Goal: Transaction & Acquisition: Purchase product/service

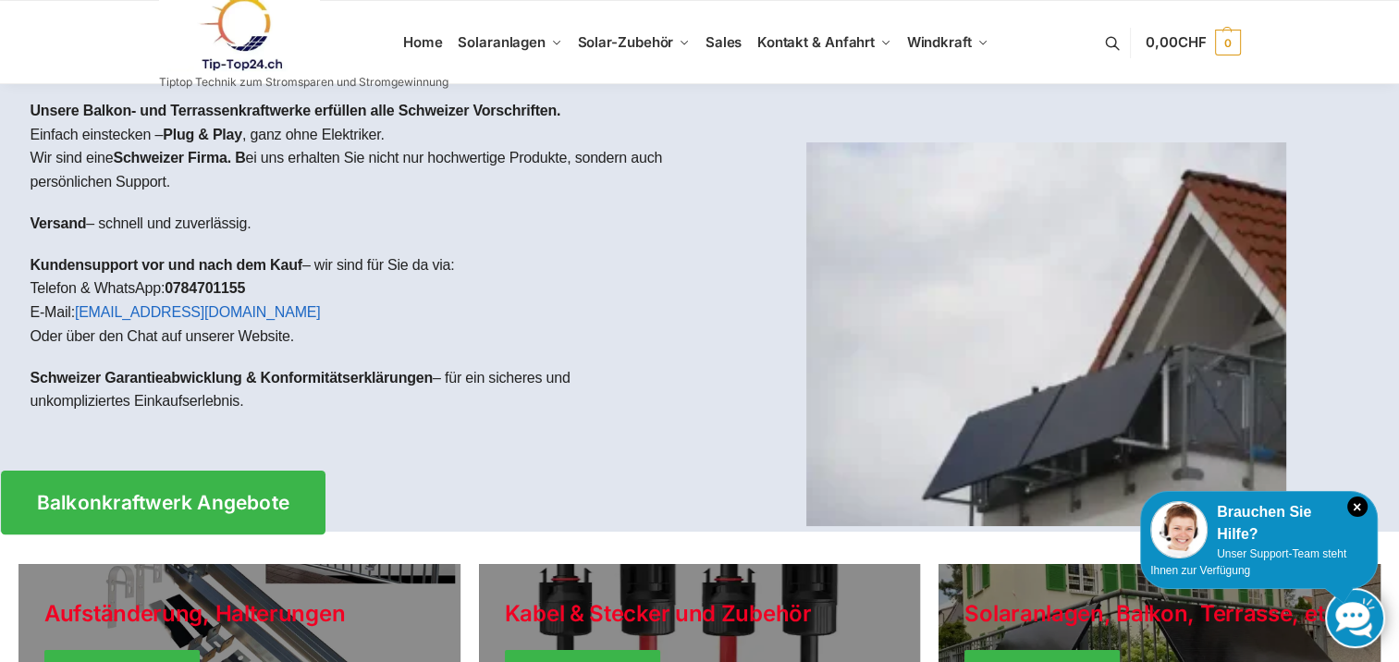
click at [196, 505] on span "Balkonkraftwerk Angebote" at bounding box center [162, 502] width 253 height 19
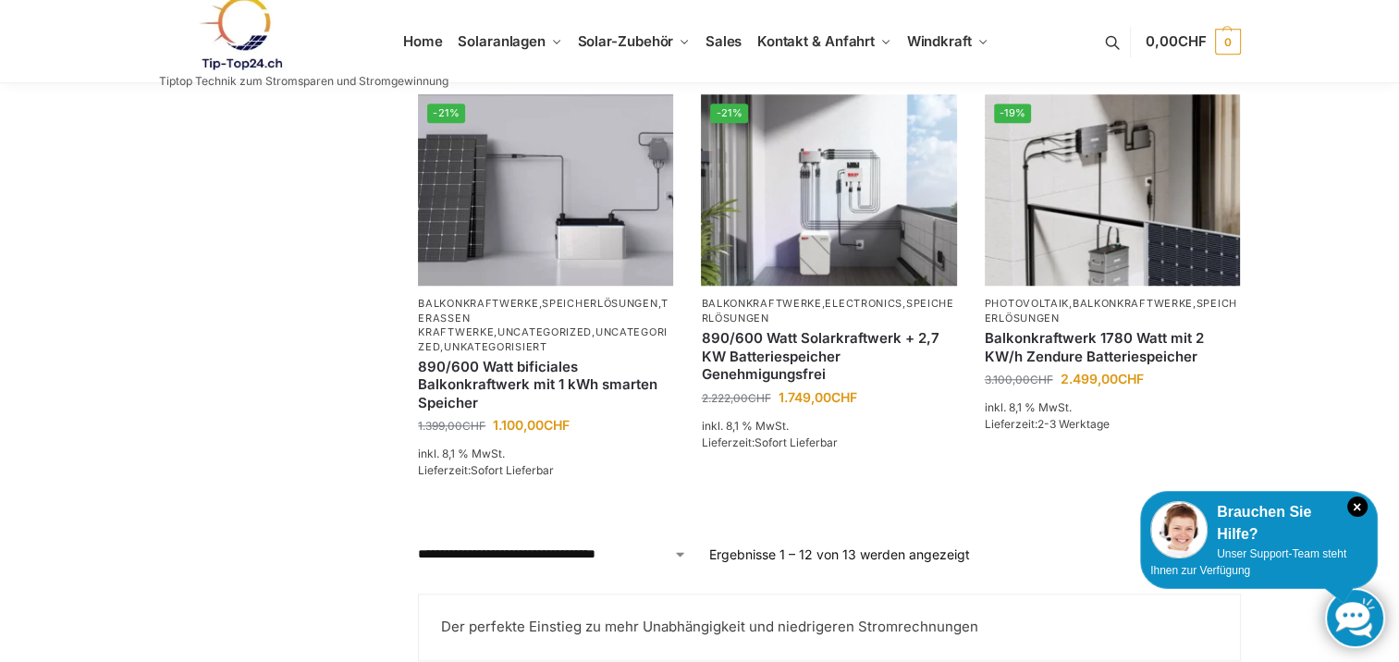
scroll to position [1572, 0]
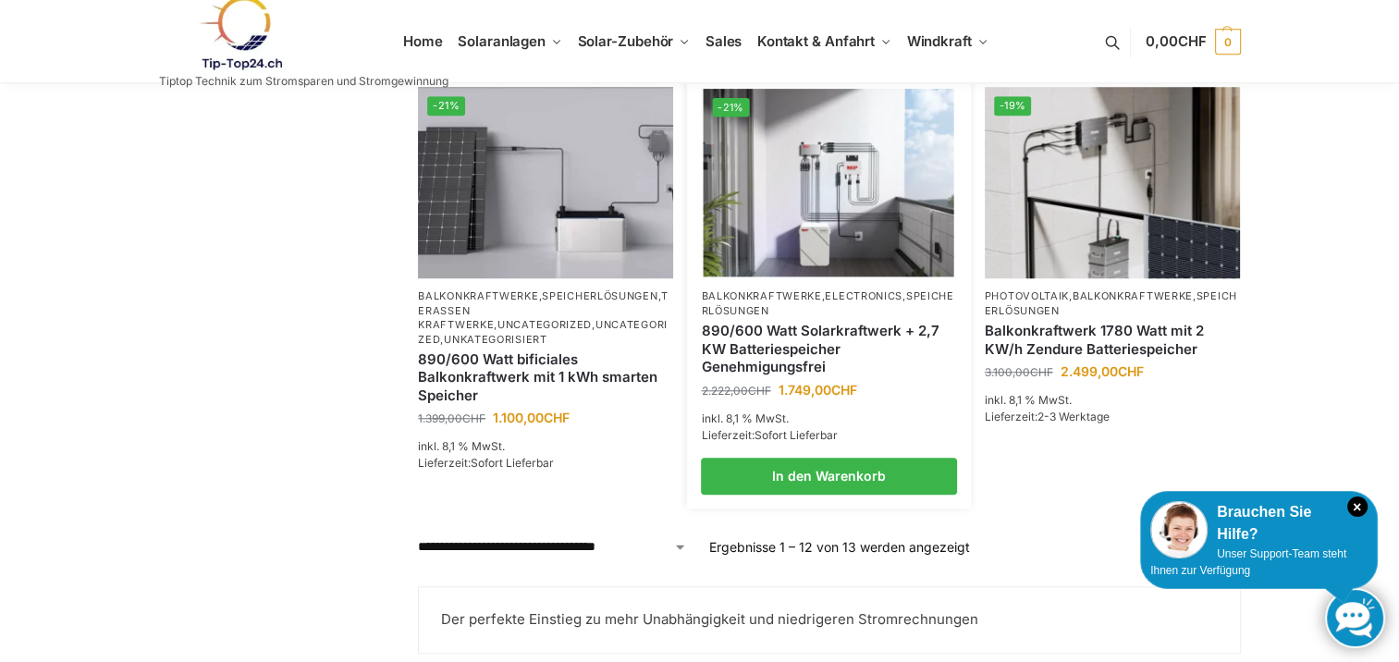
click at [769, 360] on link "890/600 Watt Solarkraftwerk + 2,7 KW Batteriespeicher Genehmigungsfrei" at bounding box center [828, 349] width 255 height 55
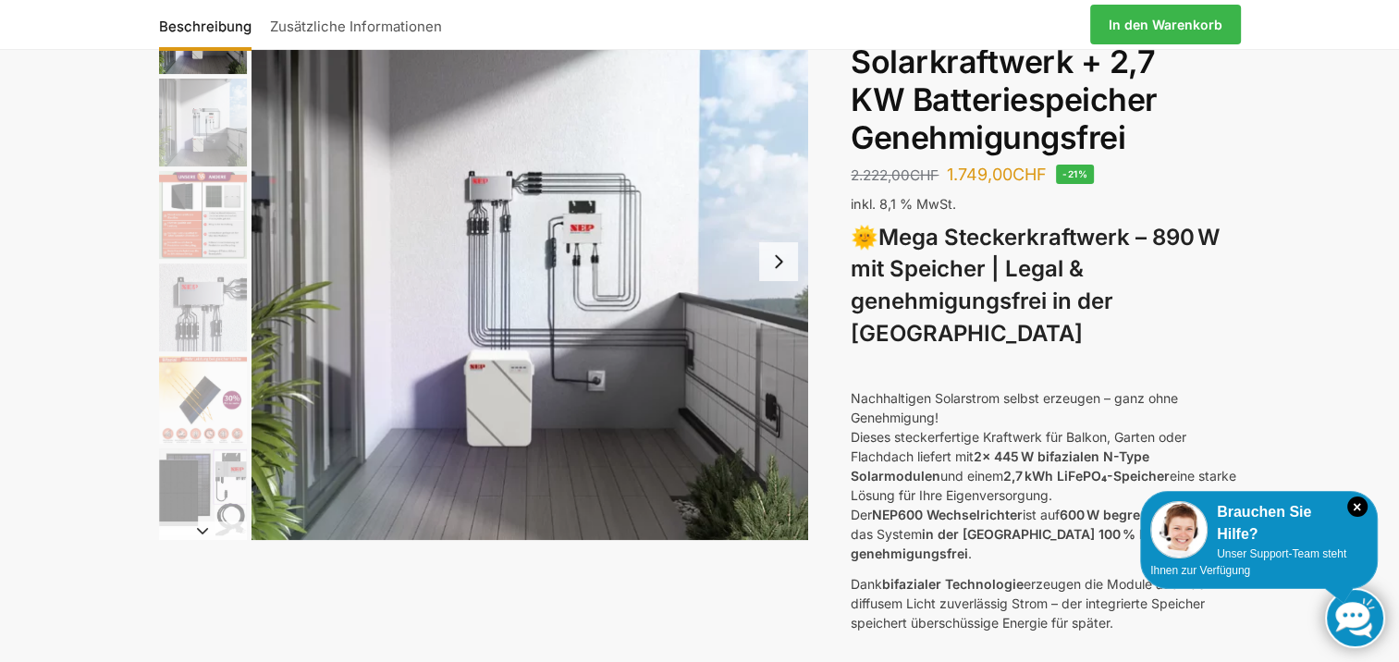
scroll to position [92, 0]
